Goal: Task Accomplishment & Management: Manage account settings

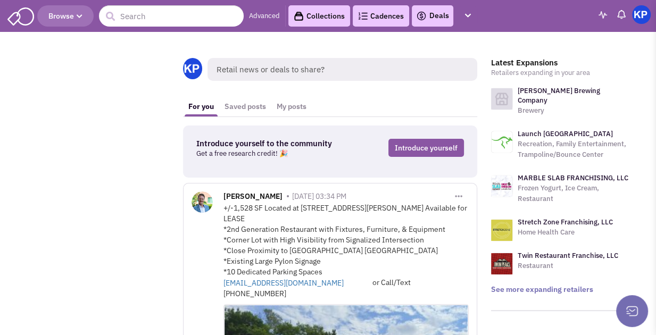
click at [439, 16] on link "Deals" at bounding box center [432, 16] width 33 height 13
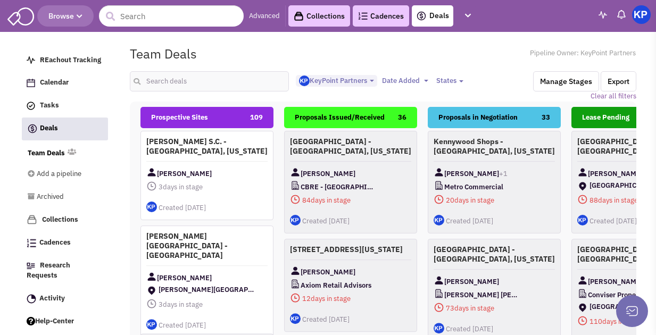
select select "1900"
select select
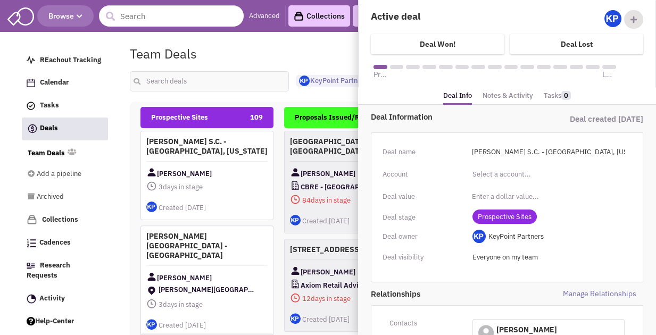
click at [517, 93] on link "Notes & Activity" at bounding box center [507, 95] width 51 height 15
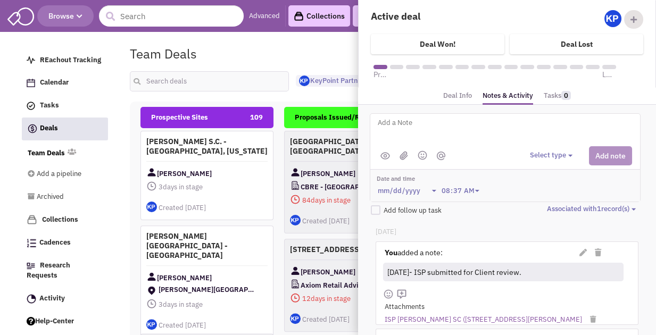
click at [302, 63] on div "Team Deals Pipeline Owner: KeyPoint Partners" at bounding box center [383, 53] width 520 height 24
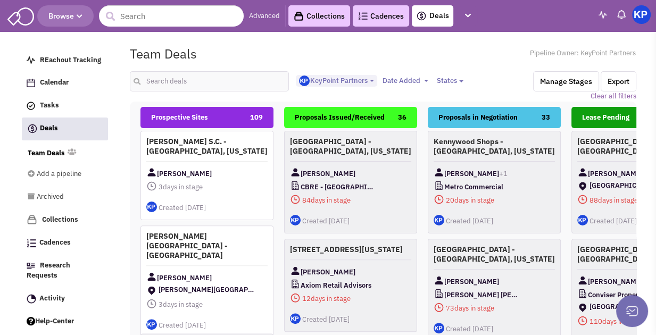
click at [636, 10] on img at bounding box center [641, 14] width 19 height 19
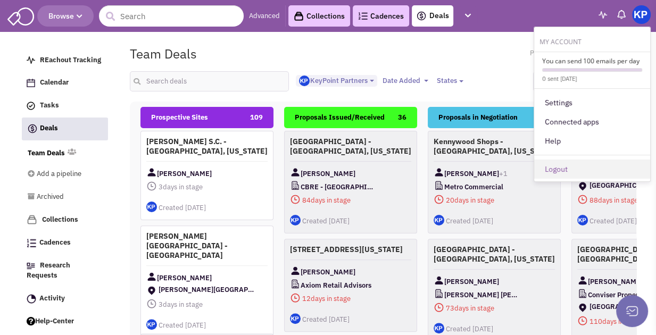
click at [549, 173] on link "Logout" at bounding box center [592, 169] width 116 height 19
